Goal: Task Accomplishment & Management: Manage account settings

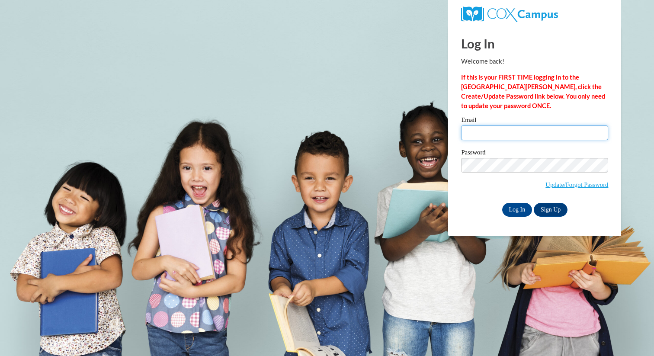
click at [523, 134] on input "Email" at bounding box center [534, 132] width 147 height 15
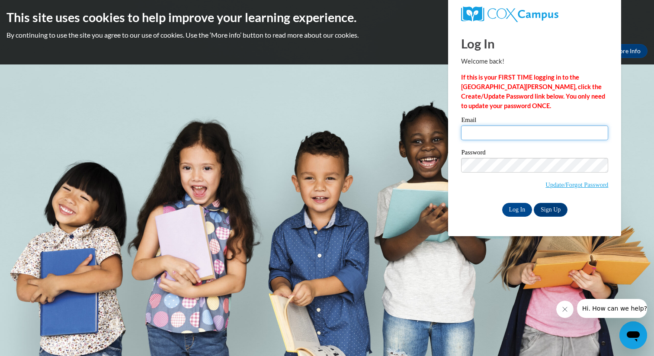
click at [518, 134] on input "Email" at bounding box center [534, 132] width 147 height 15
type input "k"
type input "[EMAIL_ADDRESS][DOMAIN_NAME]"
click at [502, 203] on input "Log In" at bounding box center [517, 210] width 30 height 14
click at [593, 185] on link "Update/Forgot Password" at bounding box center [577, 184] width 63 height 7
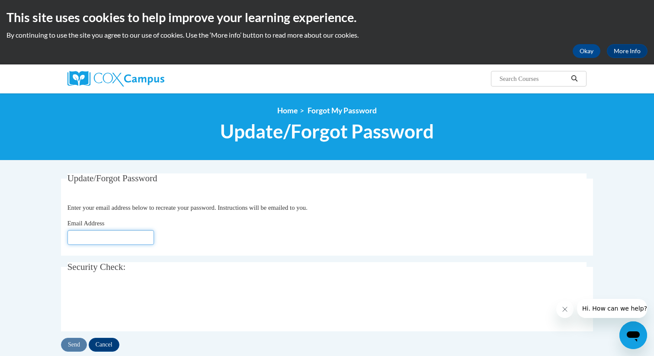
click at [136, 230] on input "Email Address" at bounding box center [110, 237] width 87 height 15
type input "[EMAIL_ADDRESS][DOMAIN_NAME]"
click button "Refresh captcha" at bounding box center [0, 0] width 0 height 0
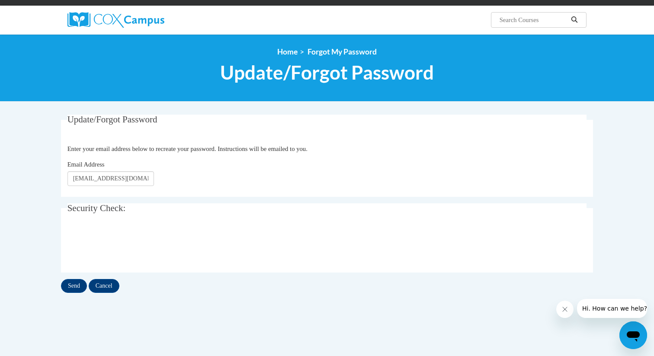
scroll to position [63, 0]
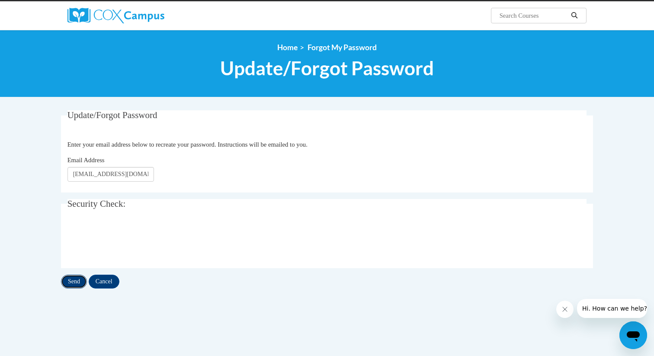
click at [74, 286] on input "Send" at bounding box center [74, 282] width 26 height 14
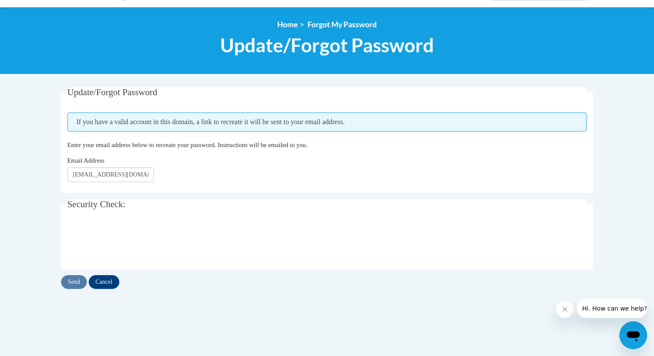
scroll to position [87, 0]
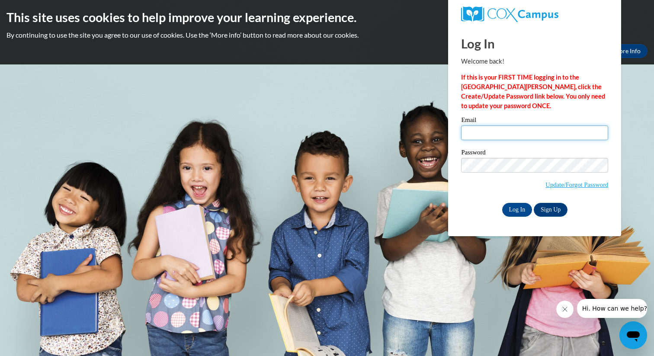
click at [530, 138] on input "Email" at bounding box center [534, 132] width 147 height 15
click at [552, 110] on div "Log In Welcome back! If this is your FIRST TIME logging in to the NEW Cox Campu…" at bounding box center [534, 121] width 147 height 191
